Goal: Find specific page/section: Find specific page/section

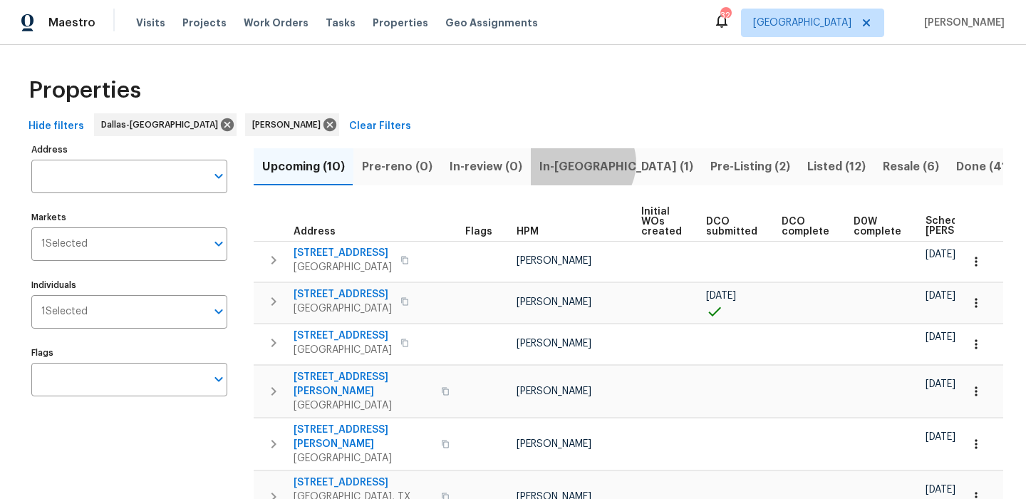
click at [575, 162] on span "In-[GEOGRAPHIC_DATA] (1)" at bounding box center [616, 167] width 154 height 20
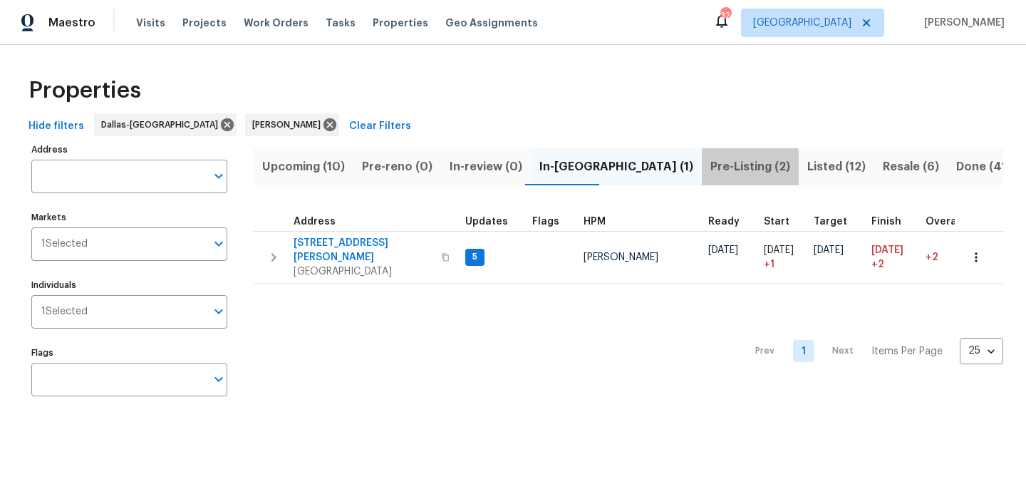
click at [710, 172] on span "Pre-Listing (2)" at bounding box center [750, 167] width 80 height 20
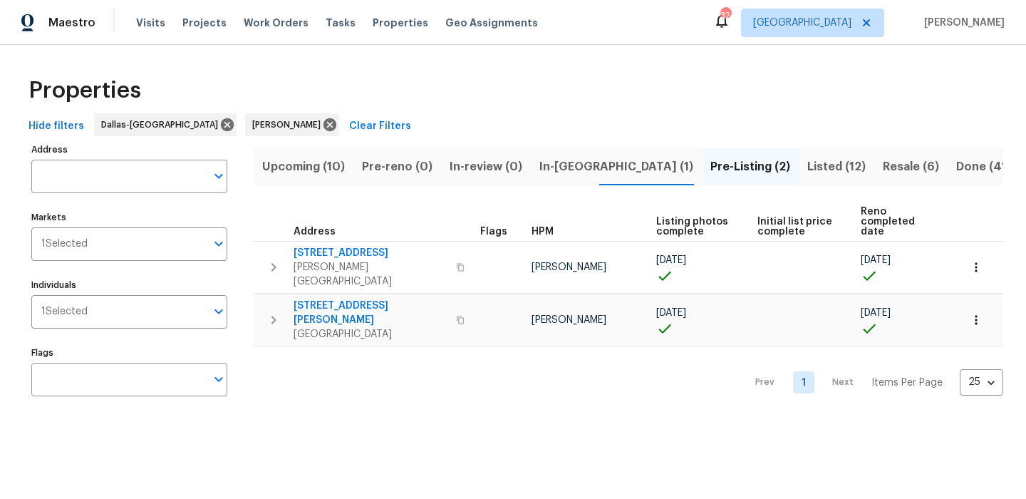
click at [807, 170] on span "Listed (12)" at bounding box center [836, 167] width 58 height 20
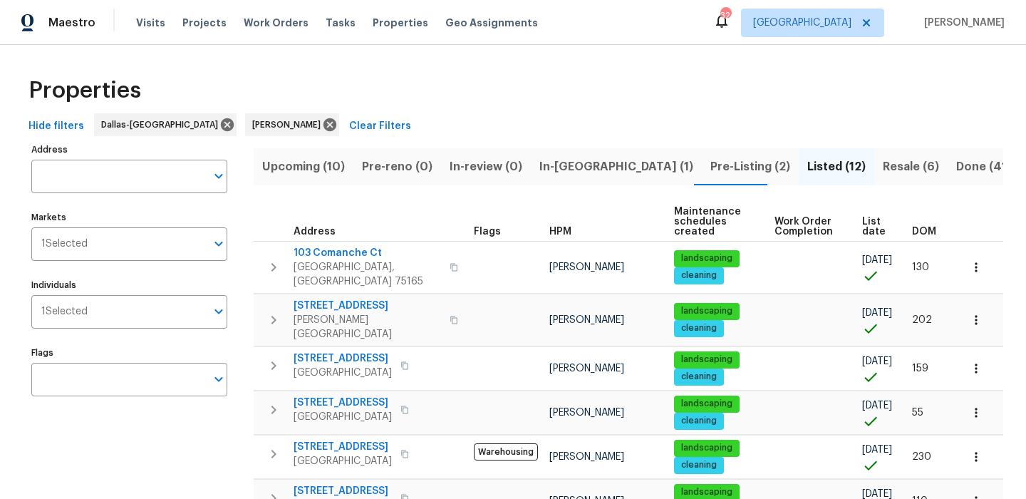
click at [874, 177] on button "Resale (6)" at bounding box center [910, 166] width 73 height 37
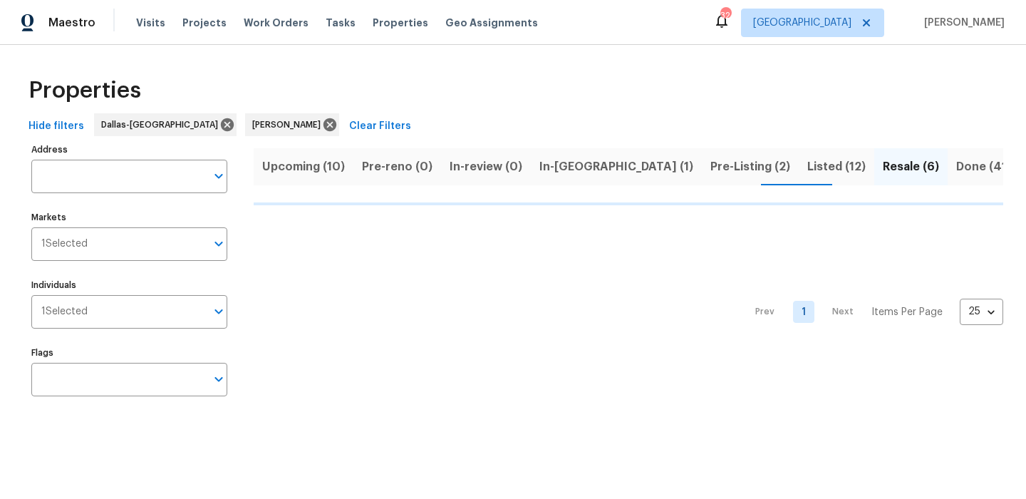
click at [346, 175] on button "Upcoming (10)" at bounding box center [304, 166] width 100 height 37
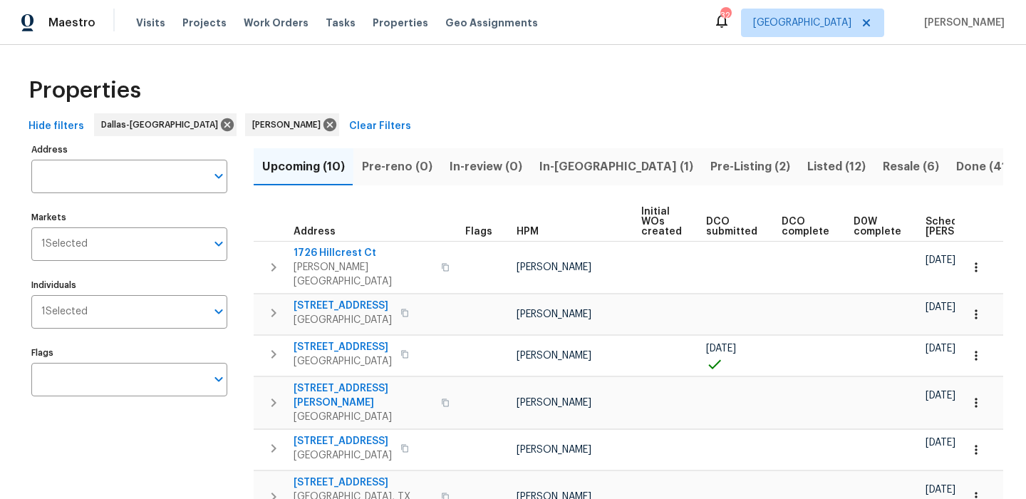
click at [925, 229] on span "Scheduled [PERSON_NAME]" at bounding box center [965, 227] width 80 height 20
